Goal: Task Accomplishment & Management: Use online tool/utility

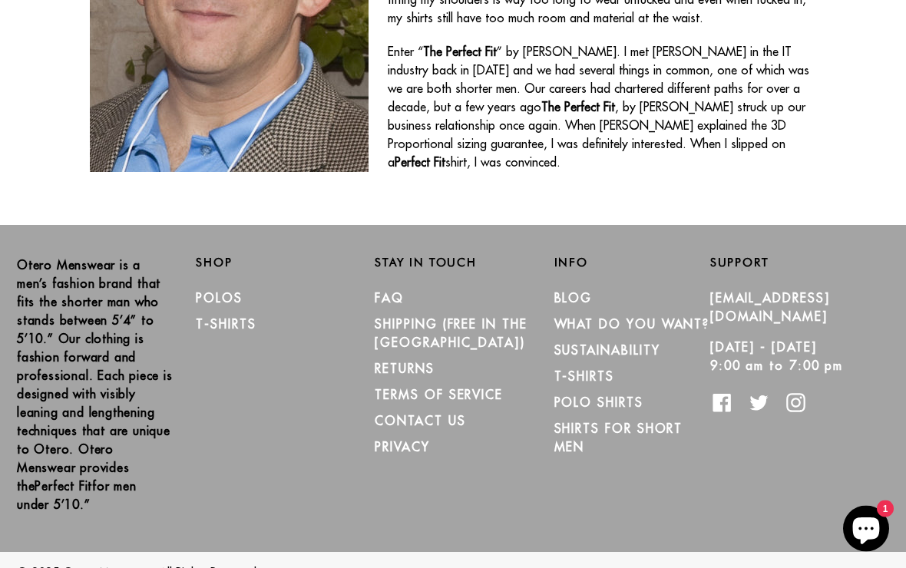
scroll to position [904, 0]
click at [584, 456] on link "Shirts for Short Men" at bounding box center [619, 439] width 129 height 34
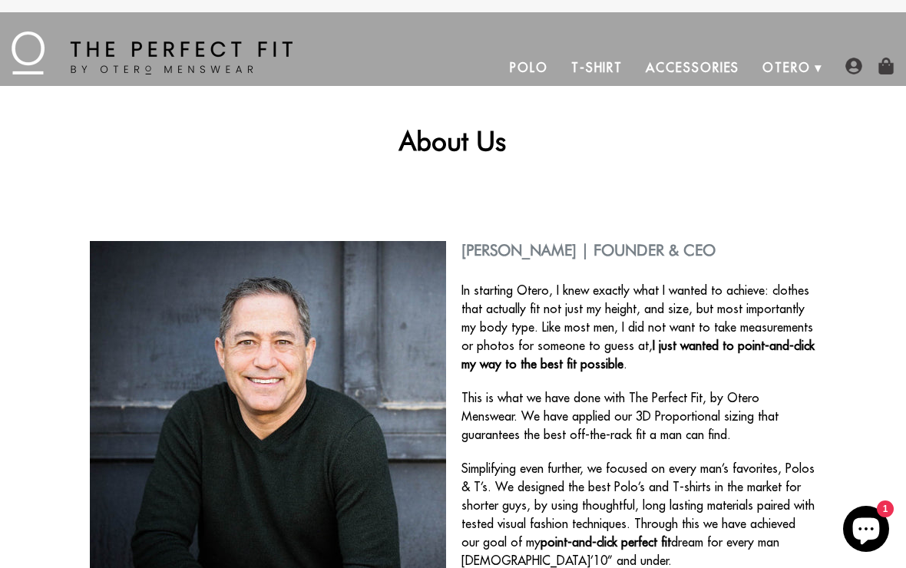
scroll to position [930, 0]
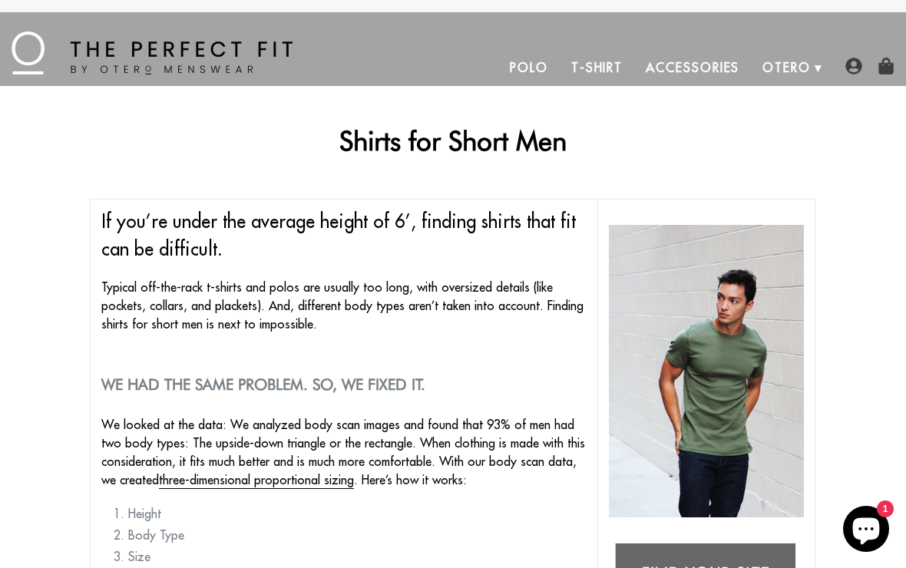
click at [108, 52] on img at bounding box center [152, 52] width 281 height 43
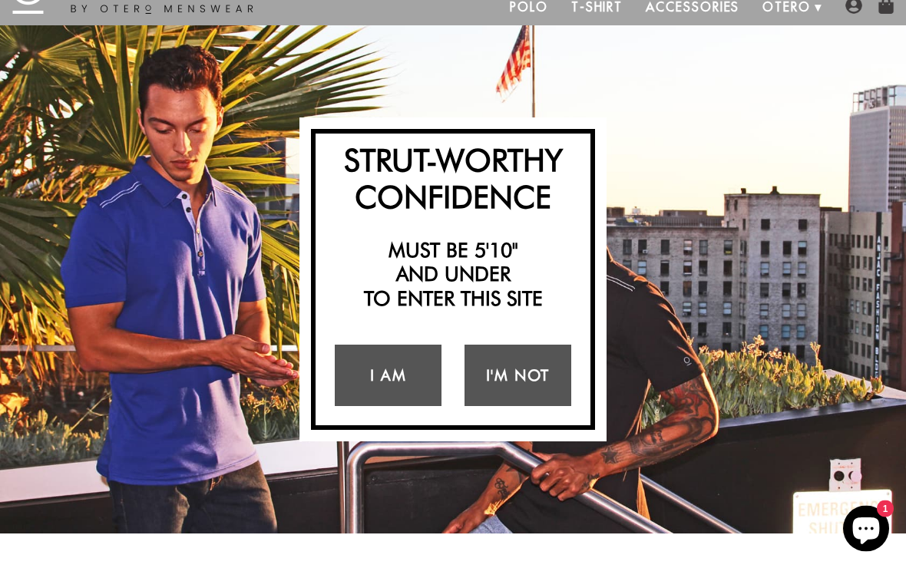
scroll to position [64, 0]
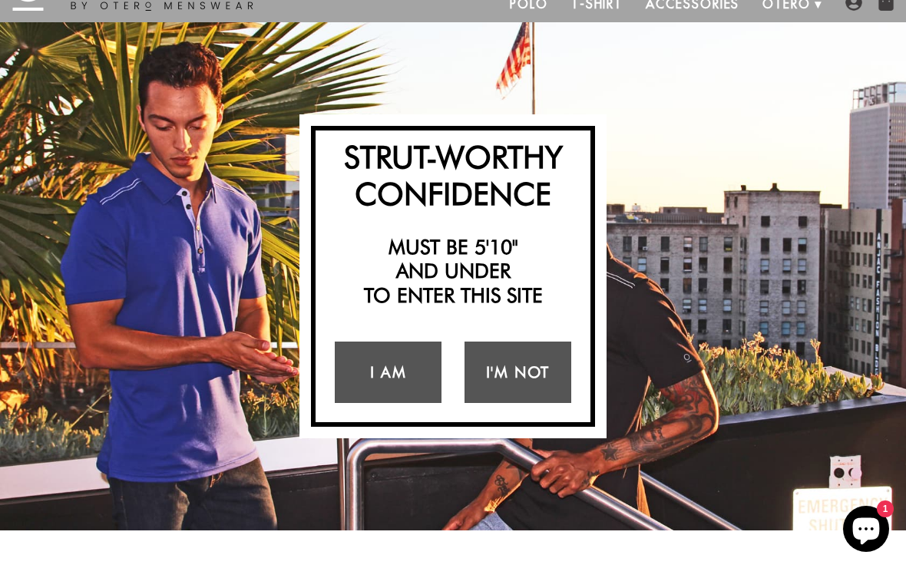
click at [387, 376] on link "I Am" at bounding box center [388, 372] width 107 height 61
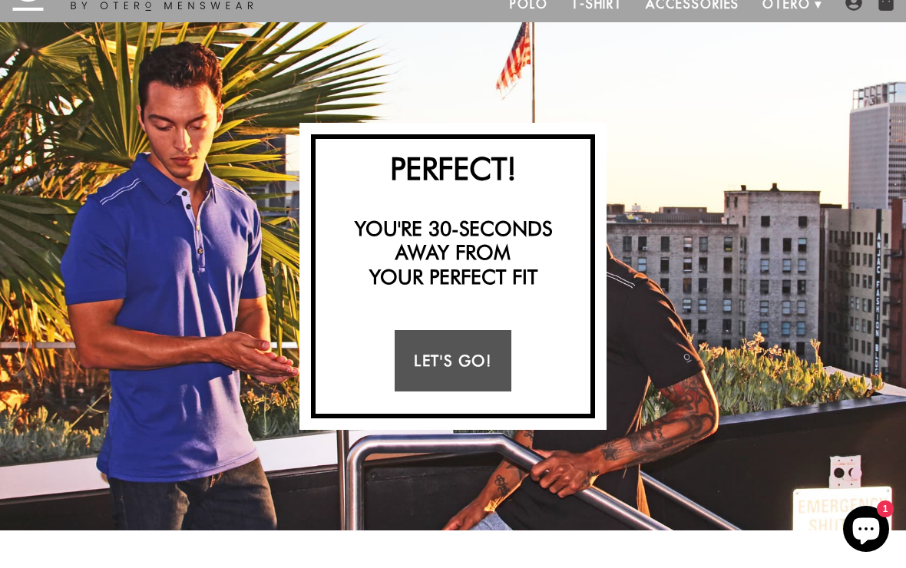
click at [481, 356] on link "Let's Go!" at bounding box center [453, 360] width 116 height 61
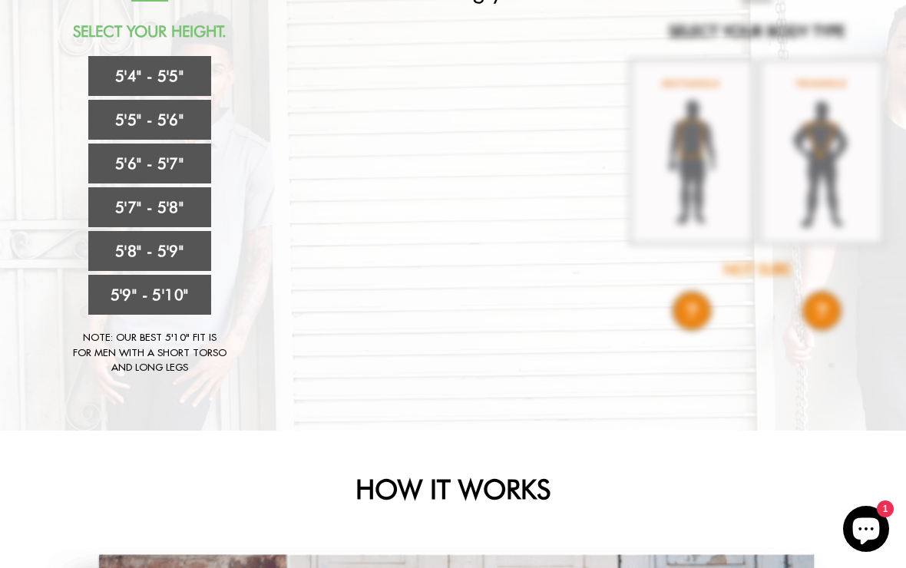
scroll to position [169, 0]
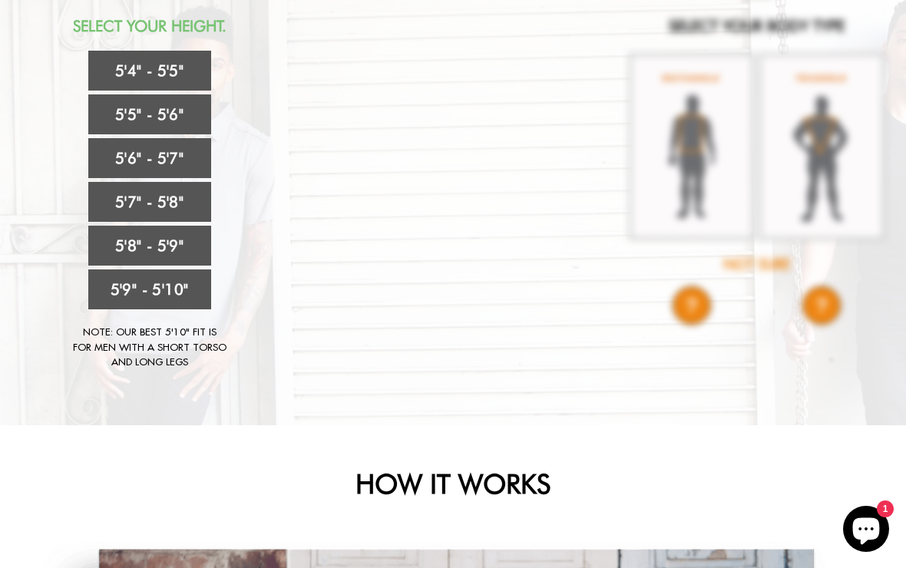
click at [185, 108] on link "5'5" - 5'6"" at bounding box center [149, 114] width 123 height 40
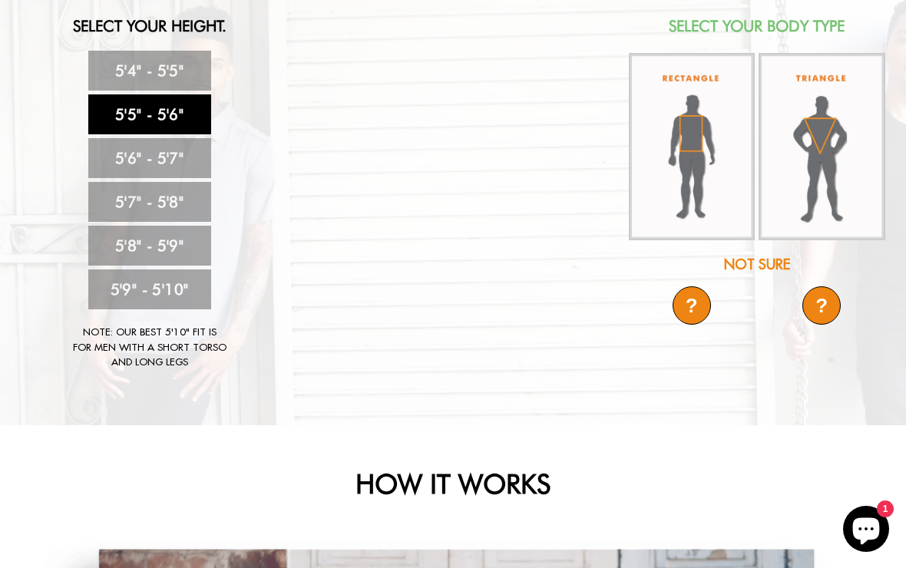
click at [705, 195] on img at bounding box center [692, 147] width 127 height 188
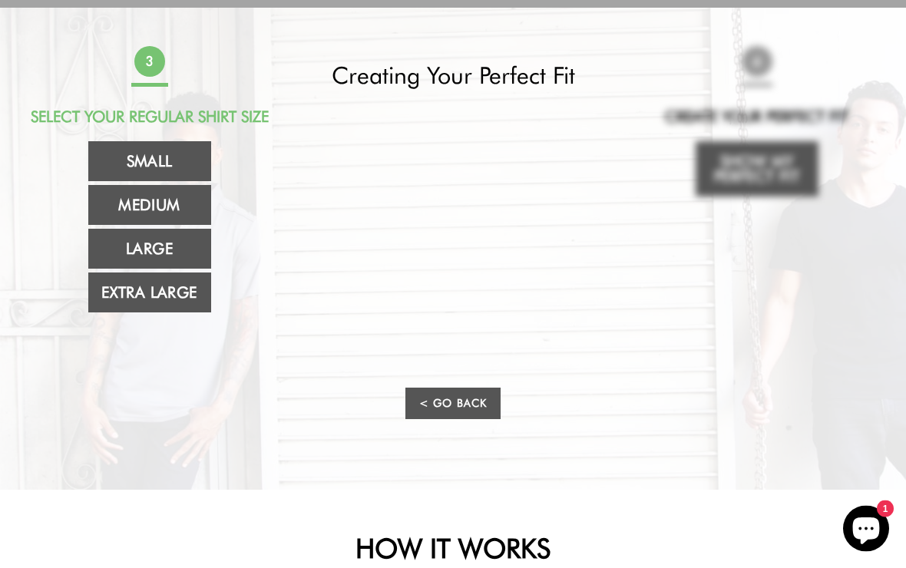
scroll to position [76, 0]
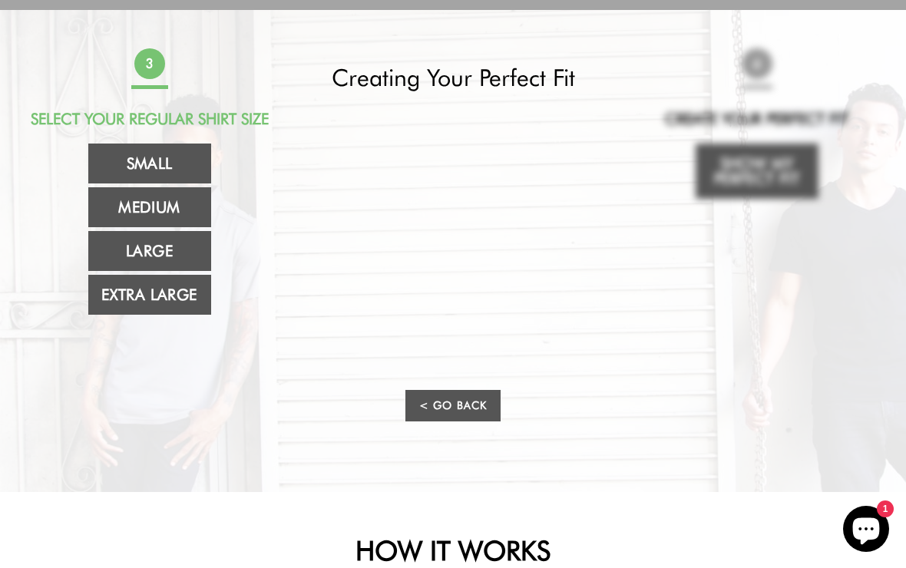
click at [187, 257] on link "Large" at bounding box center [149, 251] width 123 height 40
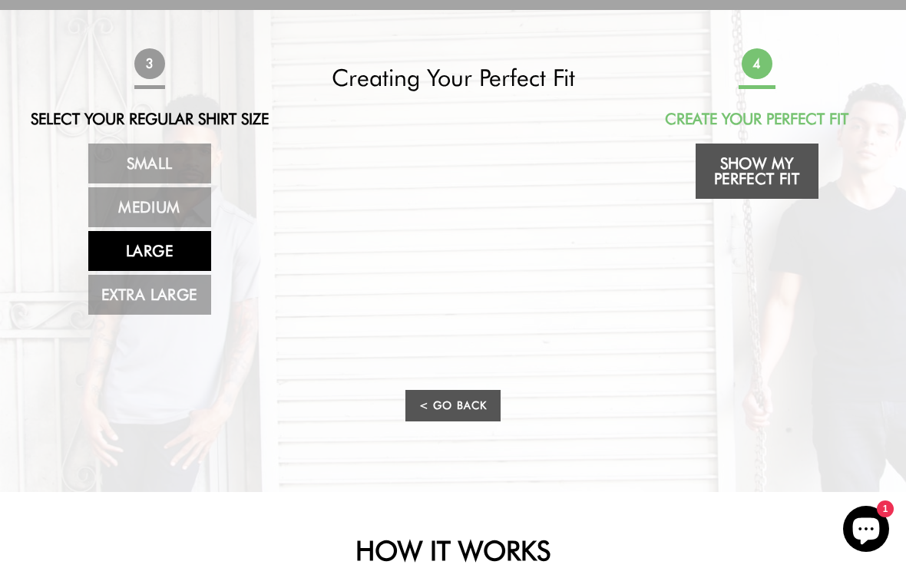
click at [757, 170] on link "Show My Perfect Fit" at bounding box center [757, 171] width 123 height 55
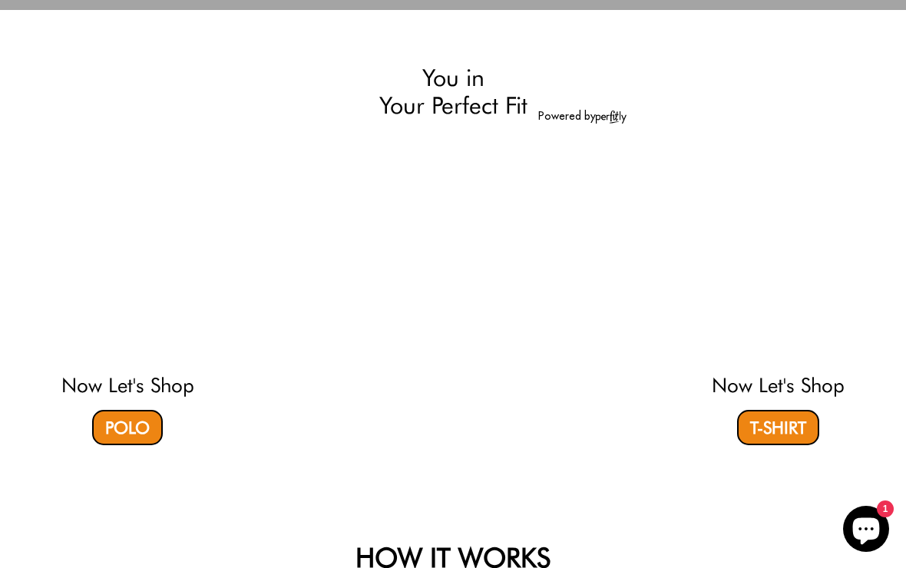
select select "55-56"
select select "L"
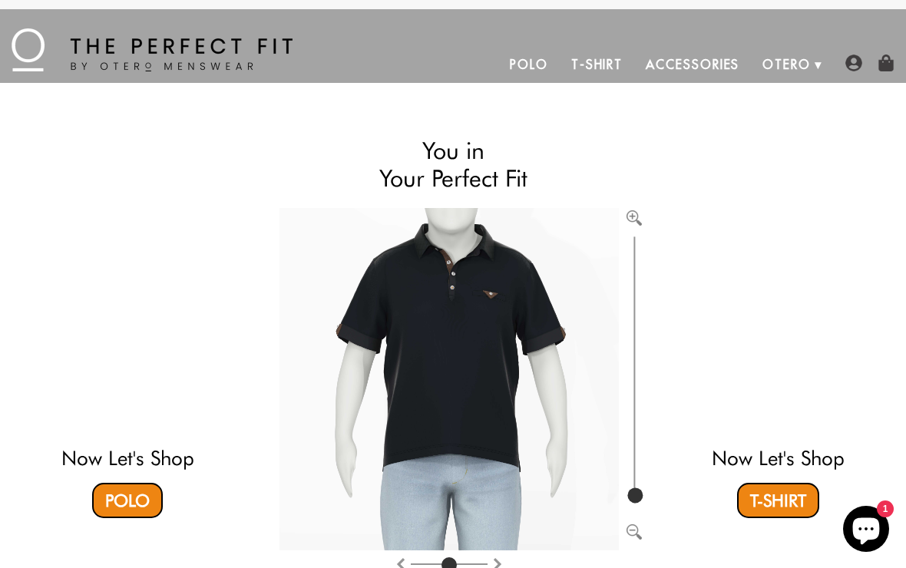
scroll to position [0, 0]
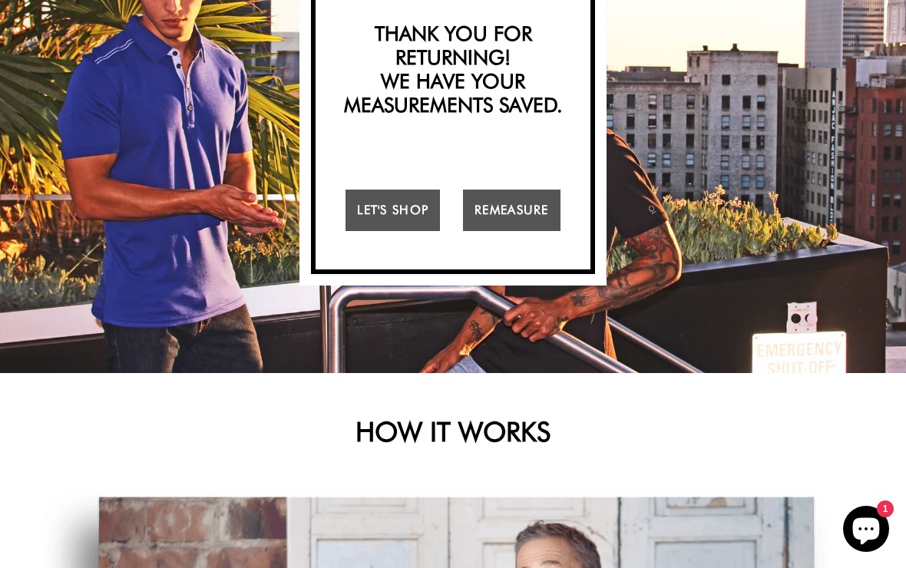
scroll to position [90, 0]
